Goal: Task Accomplishment & Management: Use online tool/utility

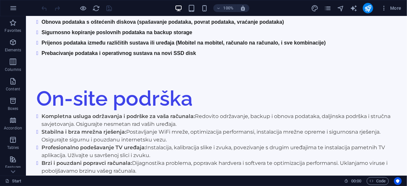
scroll to position [1518, 0]
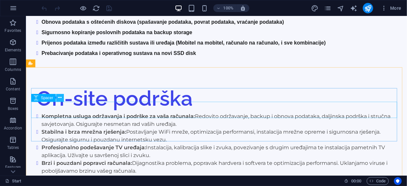
click at [62, 99] on icon at bounding box center [60, 97] width 4 height 7
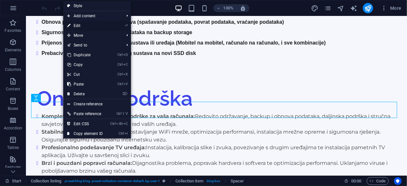
click at [96, 24] on link "⏎ Edit" at bounding box center [84, 26] width 43 height 10
select select "px"
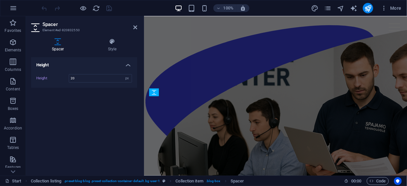
scroll to position [2140, 0]
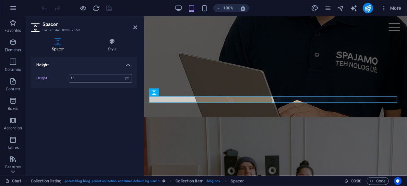
type input "10"
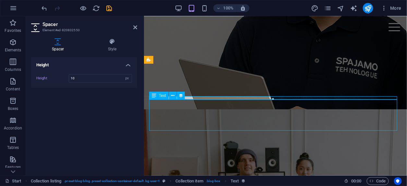
scroll to position [1518, 0]
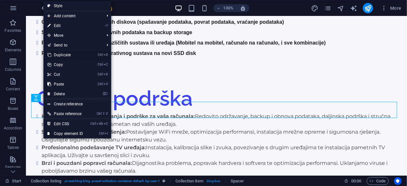
click at [70, 54] on link "Ctrl D Duplicate" at bounding box center [64, 55] width 43 height 10
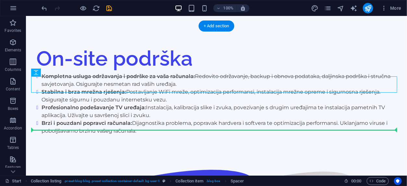
scroll to position [1559, 0]
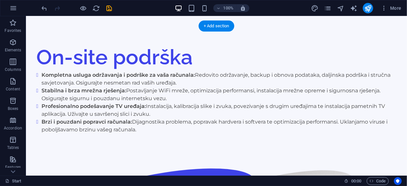
drag, startPoint x: 50, startPoint y: 124, endPoint x: 56, endPoint y: 111, distance: 13.9
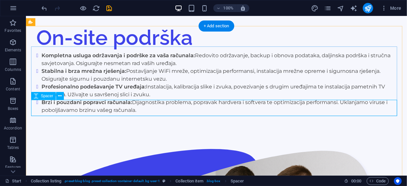
select select "px"
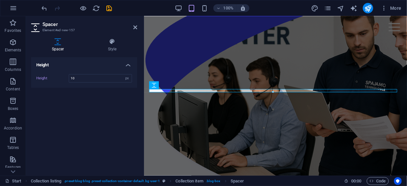
scroll to position [2181, 0]
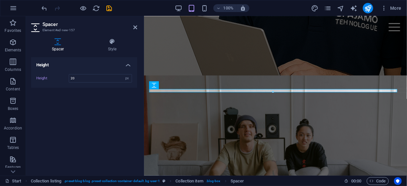
type input "20"
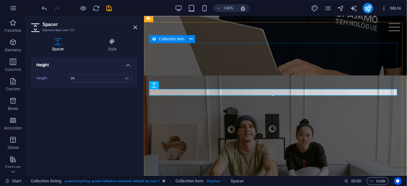
click at [155, 41] on icon at bounding box center [154, 39] width 5 height 8
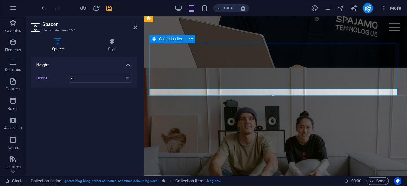
scroll to position [1559, 0]
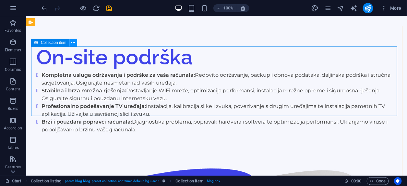
click at [75, 44] on icon at bounding box center [73, 42] width 4 height 7
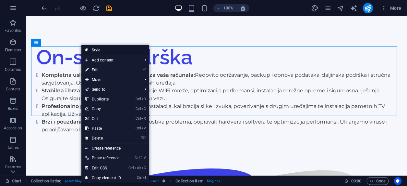
click at [99, 51] on link "Style" at bounding box center [115, 50] width 68 height 10
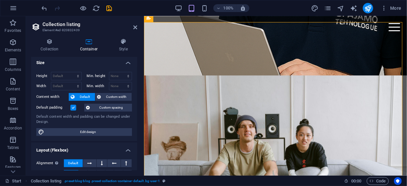
scroll to position [0, 0]
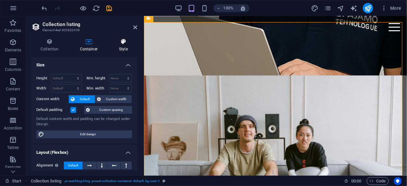
click at [129, 48] on h4 "Style" at bounding box center [124, 45] width 28 height 14
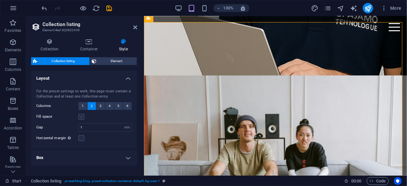
click at [79, 119] on label at bounding box center [81, 117] width 6 height 6
click at [0, 0] on input "Fill space" at bounding box center [0, 0] width 0 height 0
select select
click at [84, 141] on label at bounding box center [81, 138] width 6 height 6
click at [0, 0] on input "Horizontal margin Only if the containers "Content width" is not set to "Default"" at bounding box center [0, 0] width 0 height 0
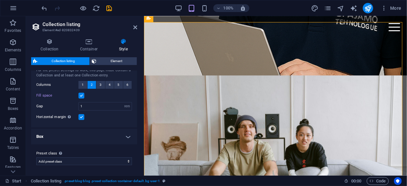
scroll to position [28, 0]
click at [111, 144] on h4 "Box" at bounding box center [84, 136] width 106 height 16
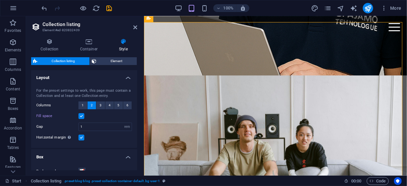
scroll to position [0, 0]
click at [87, 39] on icon at bounding box center [89, 41] width 36 height 6
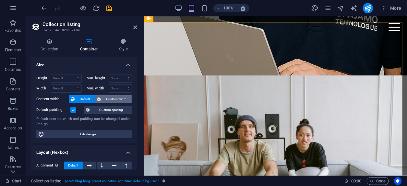
click at [107, 100] on span "Custom width" at bounding box center [116, 99] width 27 height 8
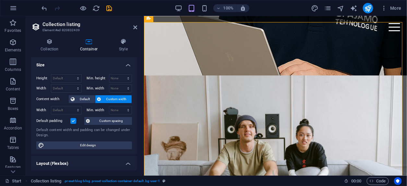
click at [100, 64] on h4 "Size" at bounding box center [84, 63] width 106 height 12
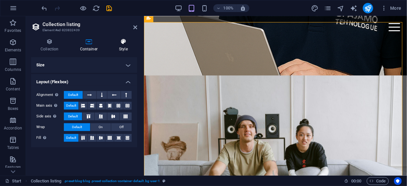
click at [117, 42] on icon at bounding box center [124, 41] width 28 height 6
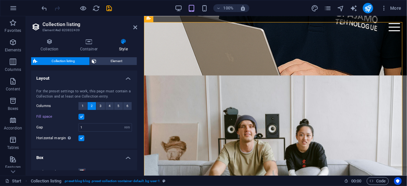
click at [84, 141] on label at bounding box center [81, 138] width 6 height 6
click at [0, 0] on input "Horizontal margin Only if the containers "Content width" is not set to "Default"" at bounding box center [0, 0] width 0 height 0
click at [84, 141] on label at bounding box center [81, 138] width 6 height 6
click at [0, 0] on input "Horizontal margin Only if the containers "Content width" is not set to "Default"" at bounding box center [0, 0] width 0 height 0
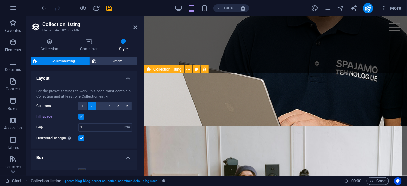
scroll to position [2130, 0]
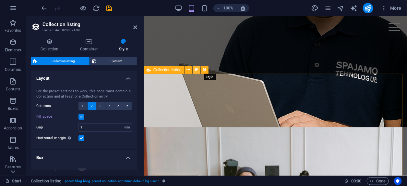
click at [198, 68] on icon at bounding box center [197, 69] width 4 height 7
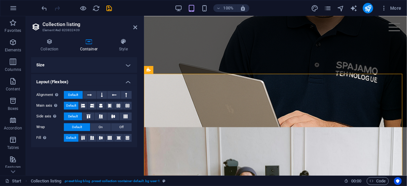
click at [86, 67] on h4 "Size" at bounding box center [84, 65] width 106 height 16
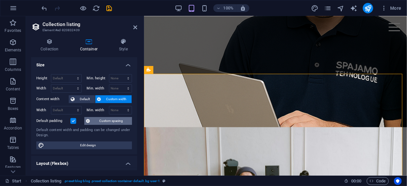
click at [94, 122] on span "Custom spacing" at bounding box center [111, 121] width 38 height 8
click at [74, 122] on label at bounding box center [73, 121] width 6 height 6
click at [0, 0] on input "Default padding" at bounding box center [0, 0] width 0 height 0
click at [74, 122] on label at bounding box center [73, 121] width 6 height 6
click at [0, 0] on input "Default padding" at bounding box center [0, 0] width 0 height 0
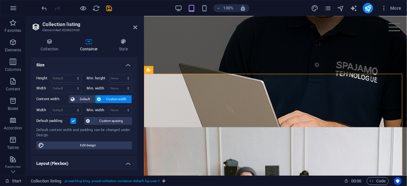
click at [74, 122] on label at bounding box center [73, 121] width 6 height 6
click at [0, 0] on input "Default padding" at bounding box center [0, 0] width 0 height 0
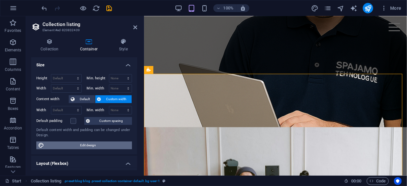
click at [68, 149] on span "Edit design" at bounding box center [88, 145] width 84 height 8
select select "rem"
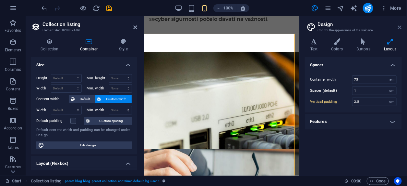
click at [400, 28] on icon at bounding box center [400, 27] width 4 height 5
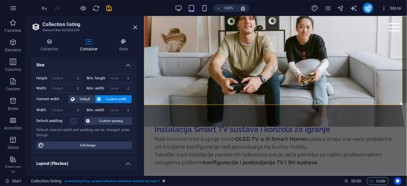
scroll to position [2289, 0]
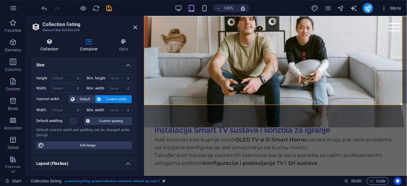
click at [57, 44] on icon at bounding box center [49, 41] width 37 height 6
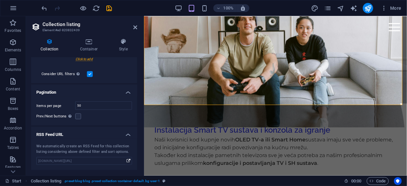
scroll to position [220, 0]
click at [208, 118] on div "Početna O nama Usluge Česta Pitanja Kontakt Spajamo Tehnologije Profesionalne I…" at bounding box center [275, 29] width 263 height 4604
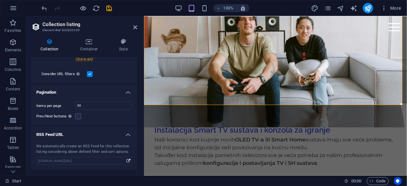
click at [110, 12] on div at bounding box center [77, 8] width 73 height 10
click at [110, 10] on icon "save" at bounding box center [109, 8] width 7 height 7
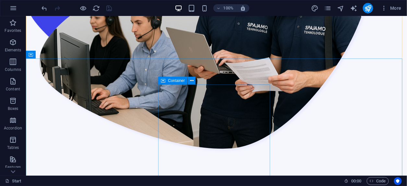
scroll to position [1814, 0]
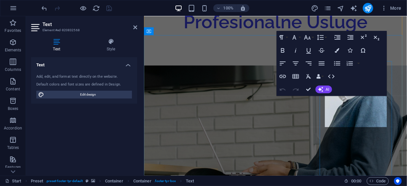
scroll to position [2407, 0]
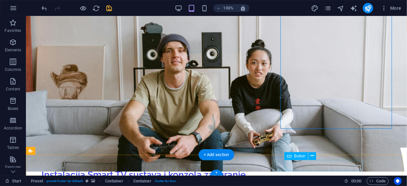
scroll to position [1925, 0]
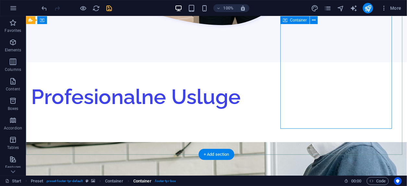
click at [176, 179] on span ". footer-tyr-box" at bounding box center [165, 181] width 22 height 8
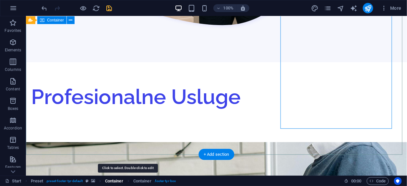
click at [123, 180] on span "Container" at bounding box center [114, 181] width 18 height 8
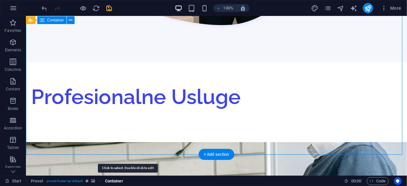
click at [123, 180] on span "Container" at bounding box center [114, 181] width 18 height 8
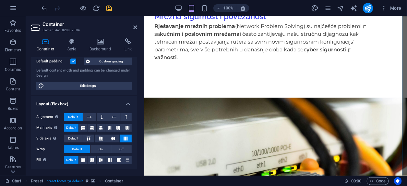
scroll to position [51, 0]
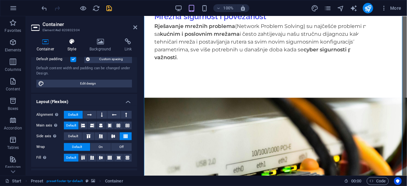
click at [80, 40] on icon at bounding box center [71, 41] width 19 height 6
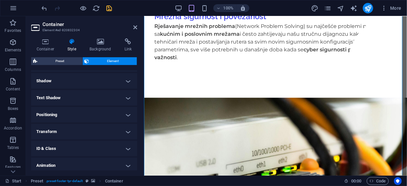
scroll to position [155, 0]
click at [48, 139] on h4 "Transform" at bounding box center [84, 132] width 106 height 16
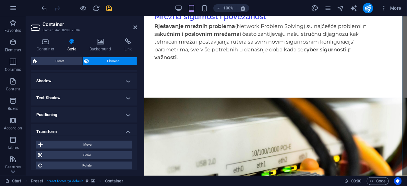
scroll to position [230, 0]
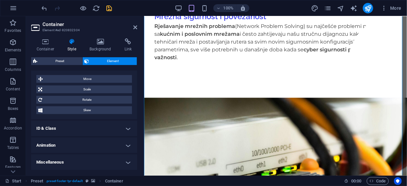
click at [48, 125] on h4 "ID & Class" at bounding box center [84, 128] width 106 height 16
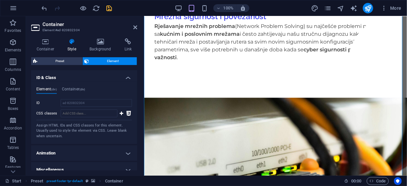
scroll to position [271, 0]
click at [83, 93] on h4 "Container (div)" at bounding box center [73, 89] width 23 height 7
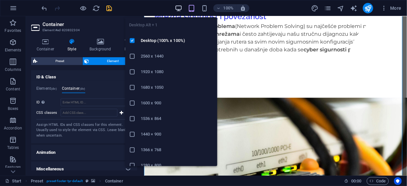
click at [177, 5] on icon "button" at bounding box center [178, 8] width 7 height 7
click at [179, 7] on icon "button" at bounding box center [178, 8] width 7 height 7
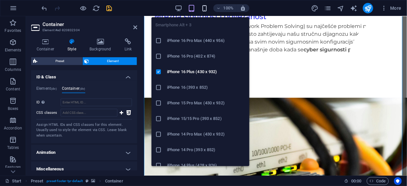
click at [206, 8] on icon "button" at bounding box center [204, 8] width 7 height 7
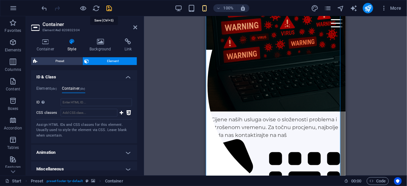
click at [109, 5] on icon "save" at bounding box center [109, 8] width 7 height 7
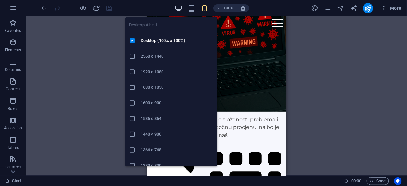
click at [180, 6] on icon "button" at bounding box center [178, 8] width 7 height 7
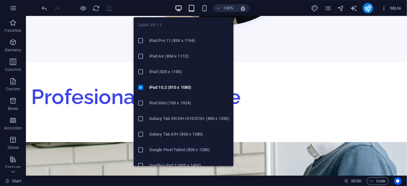
click at [192, 6] on icon "button" at bounding box center [191, 8] width 7 height 7
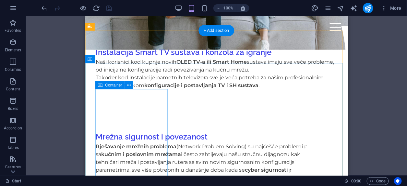
scroll to position [2403, 0]
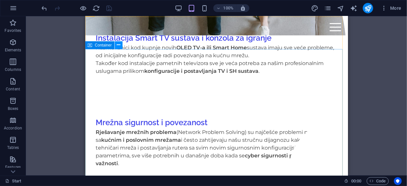
click at [120, 45] on icon at bounding box center [119, 45] width 4 height 7
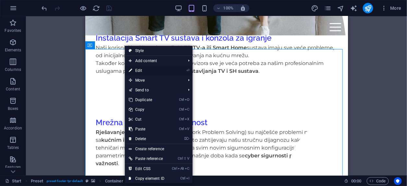
click at [141, 69] on link "⏎ Edit" at bounding box center [146, 71] width 43 height 10
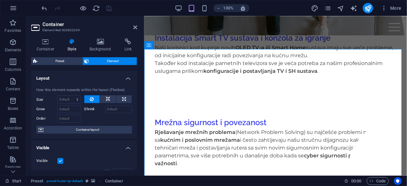
click at [94, 77] on h4 "Layout" at bounding box center [84, 76] width 106 height 12
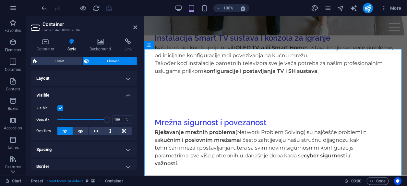
click at [82, 97] on h4 "Visible" at bounding box center [84, 93] width 106 height 12
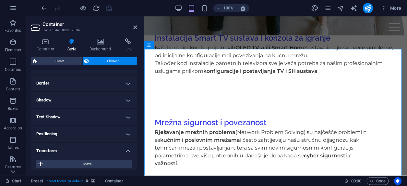
scroll to position [48, 0]
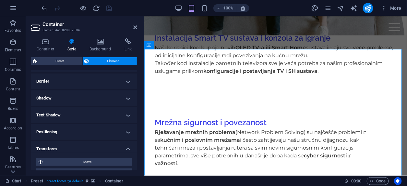
click at [73, 131] on h4 "Positioning" at bounding box center [84, 132] width 106 height 16
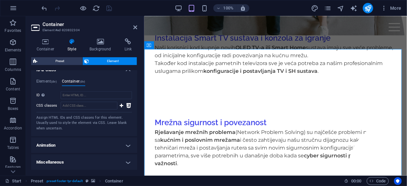
scroll to position [229, 0]
click at [370, 11] on icon "publish" at bounding box center [367, 8] width 7 height 7
